Goal: Find specific fact: Find specific fact

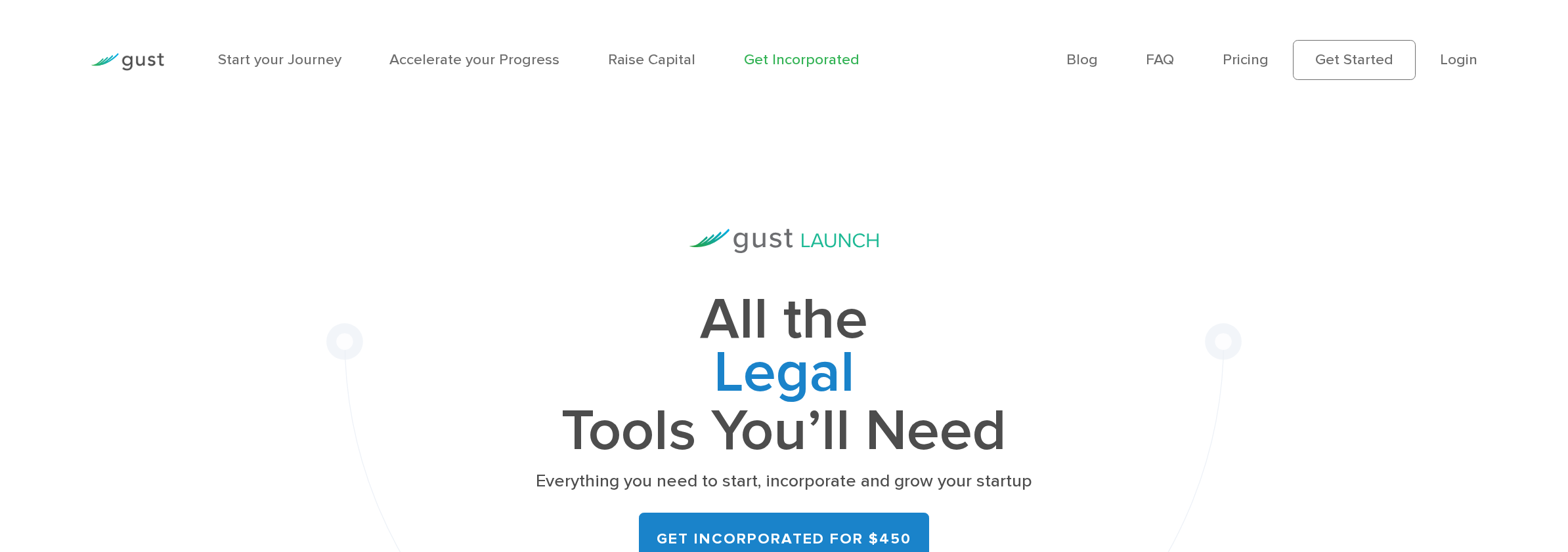
click at [1449, 69] on li "Login" at bounding box center [1458, 59] width 38 height 22
click at [1452, 66] on link "Login" at bounding box center [1458, 59] width 38 height 18
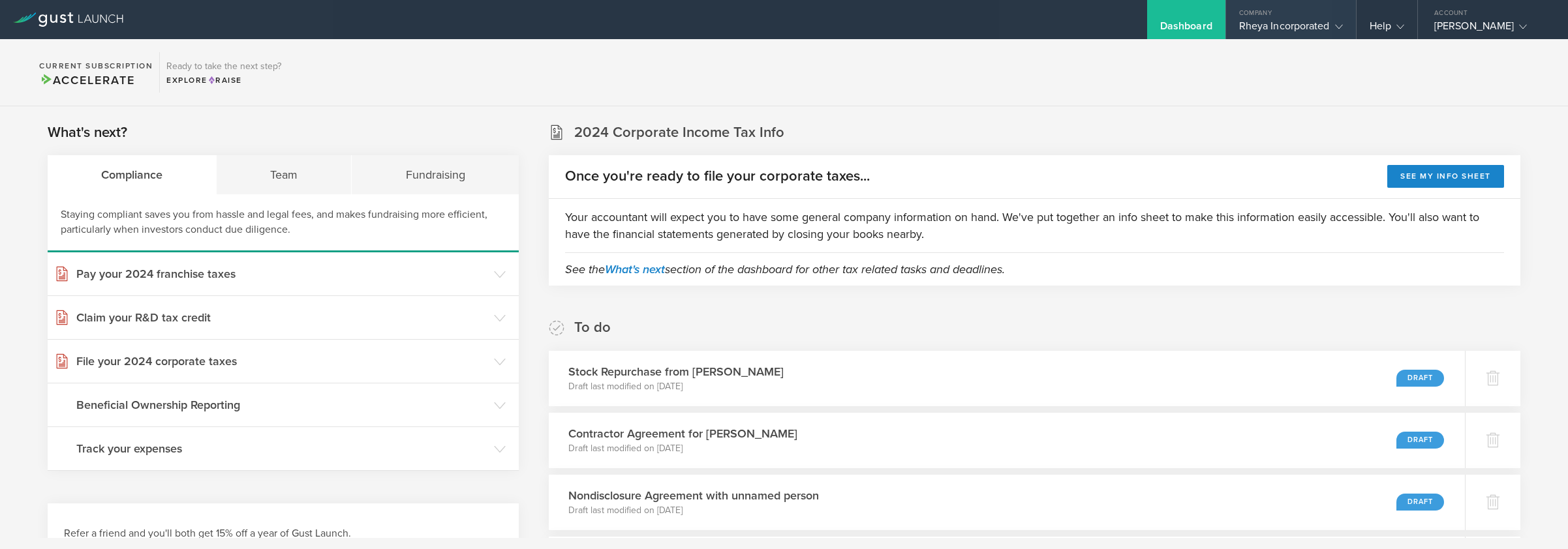
click at [1317, 18] on div "Company" at bounding box center [1291, 10] width 130 height 20
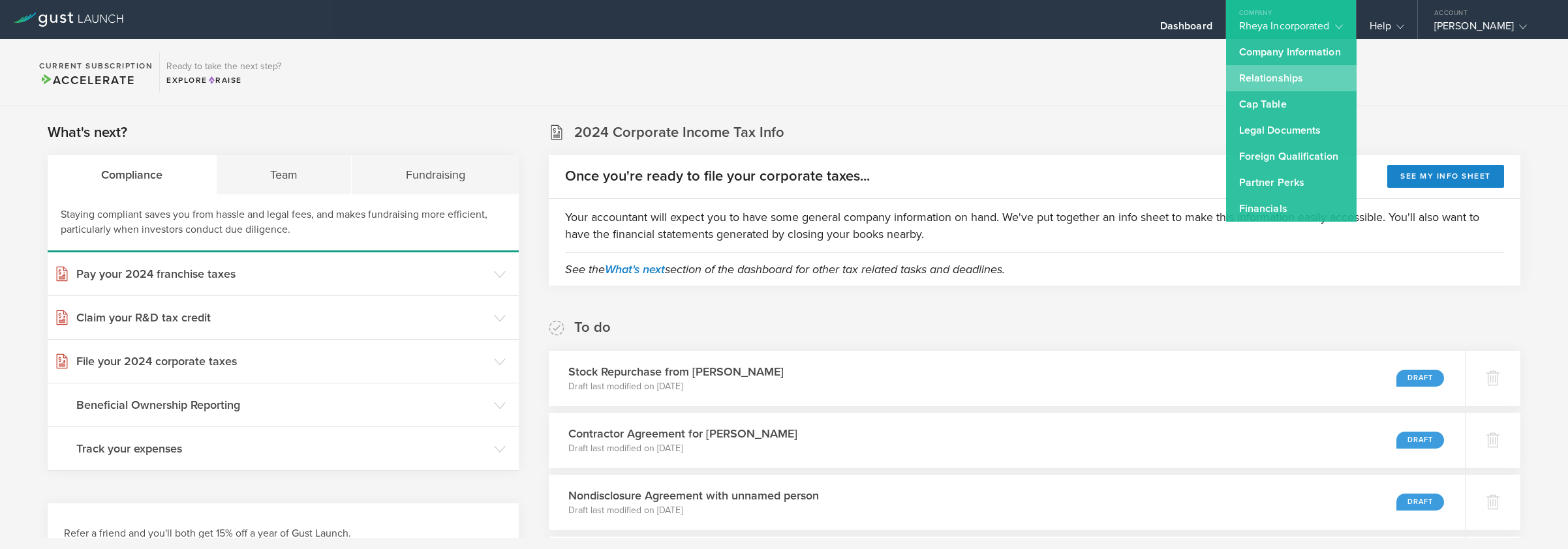
click at [1255, 76] on link "Relationships" at bounding box center [1291, 78] width 131 height 26
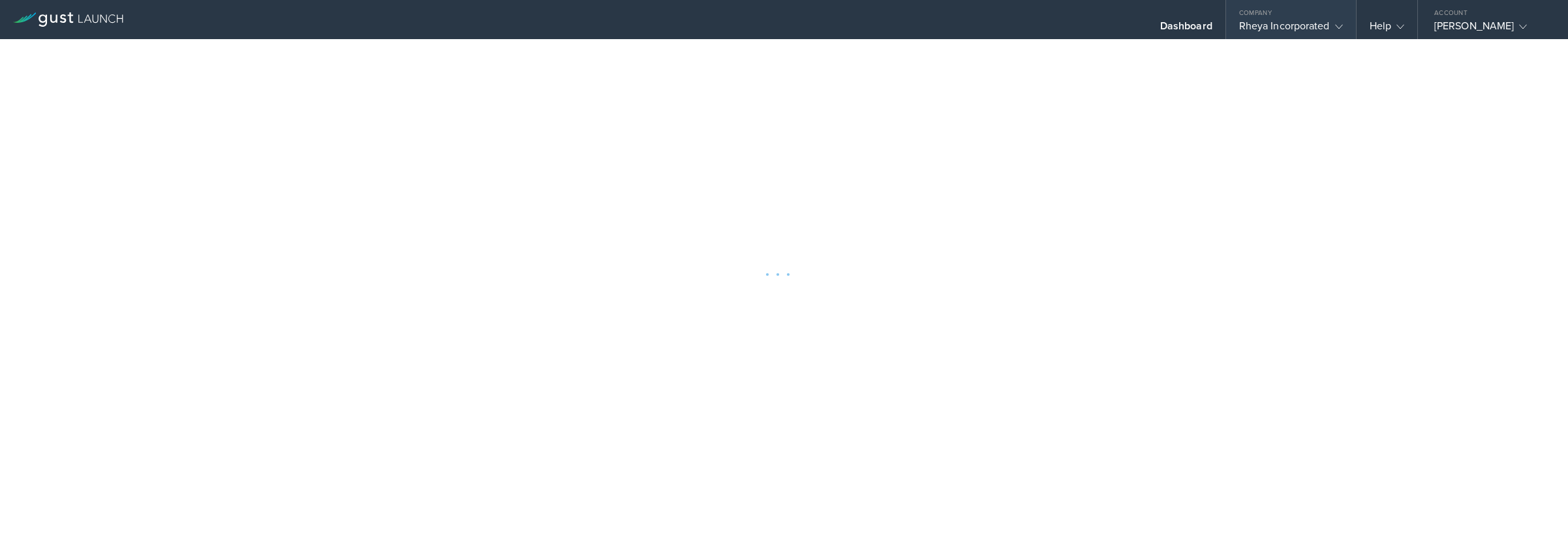
click at [1275, 31] on div "Rheya Incorporated" at bounding box center [1291, 30] width 104 height 20
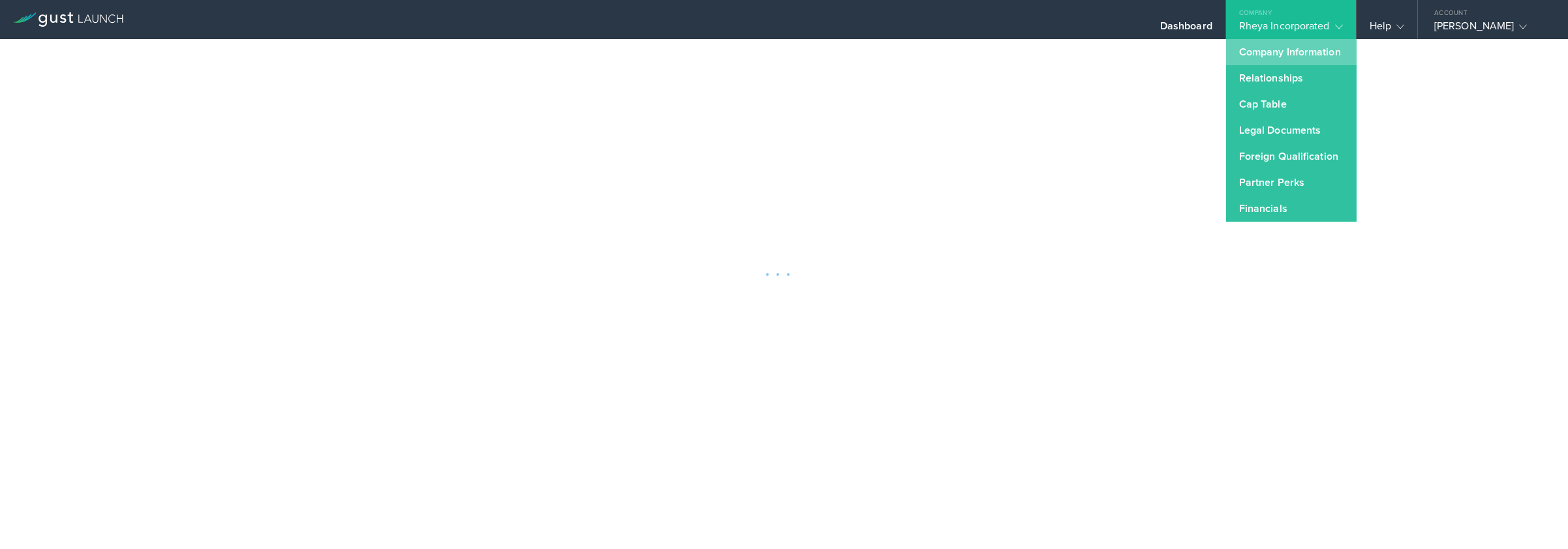
click at [1283, 56] on link "Company Information" at bounding box center [1291, 52] width 131 height 26
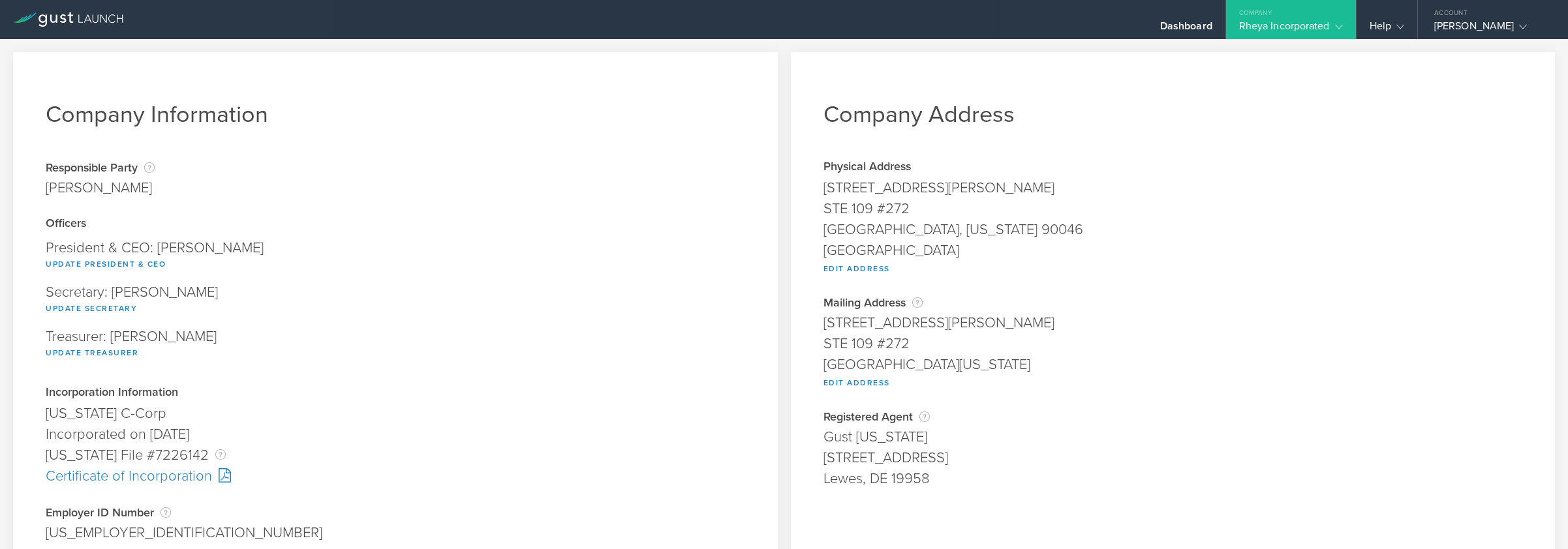
scroll to position [359, 0]
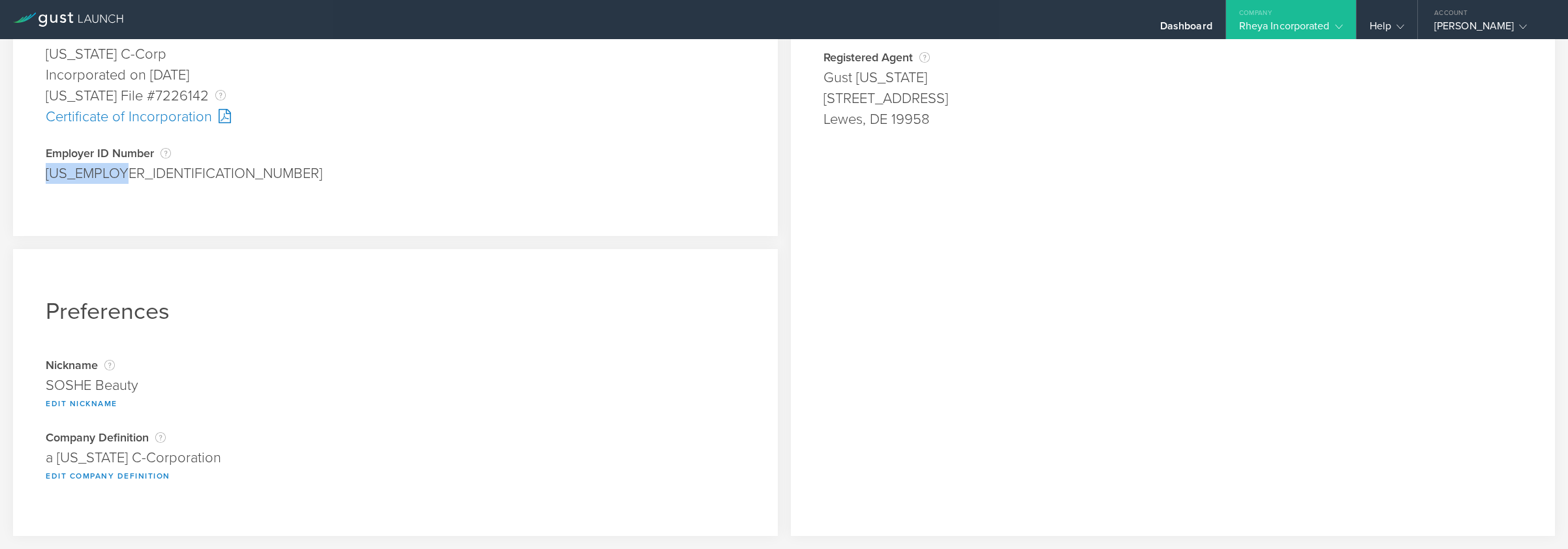
drag, startPoint x: 90, startPoint y: 171, endPoint x: 42, endPoint y: 173, distance: 48.0
type textarea "[US_EMPLOYER_IDENTIFICATION_NUMBER]"
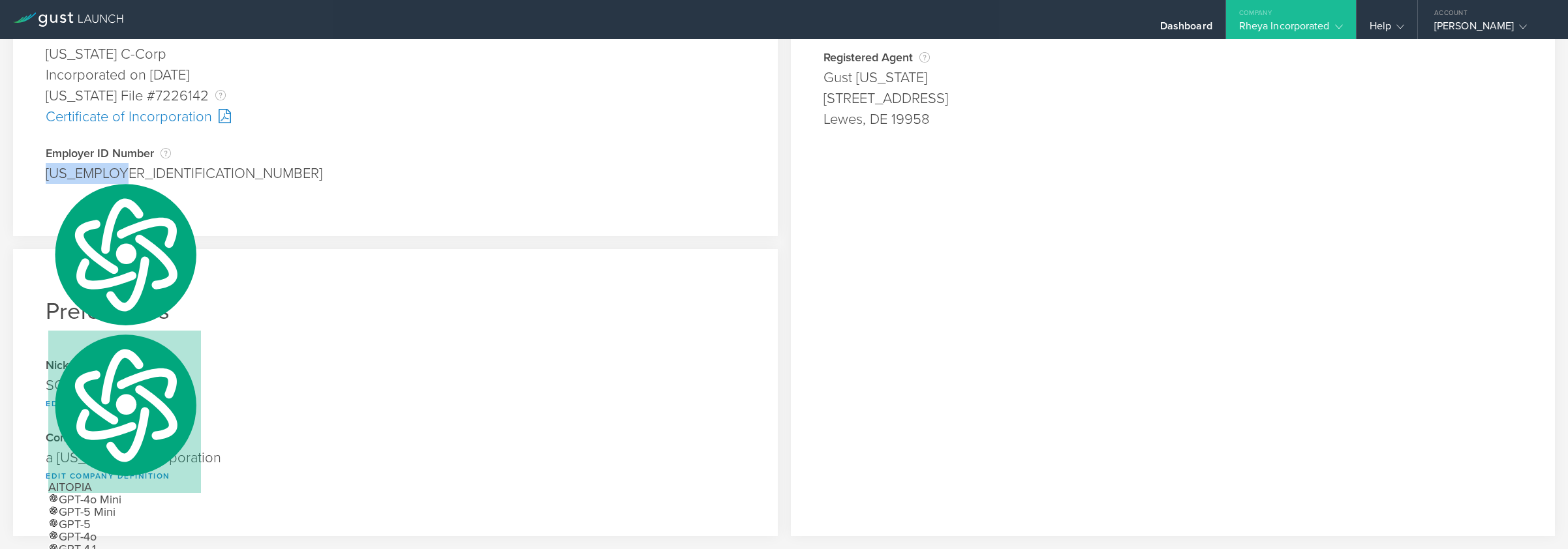
copy div "[US_EMPLOYER_IDENTIFICATION_NUMBER]"
